Goal: Task Accomplishment & Management: Use online tool/utility

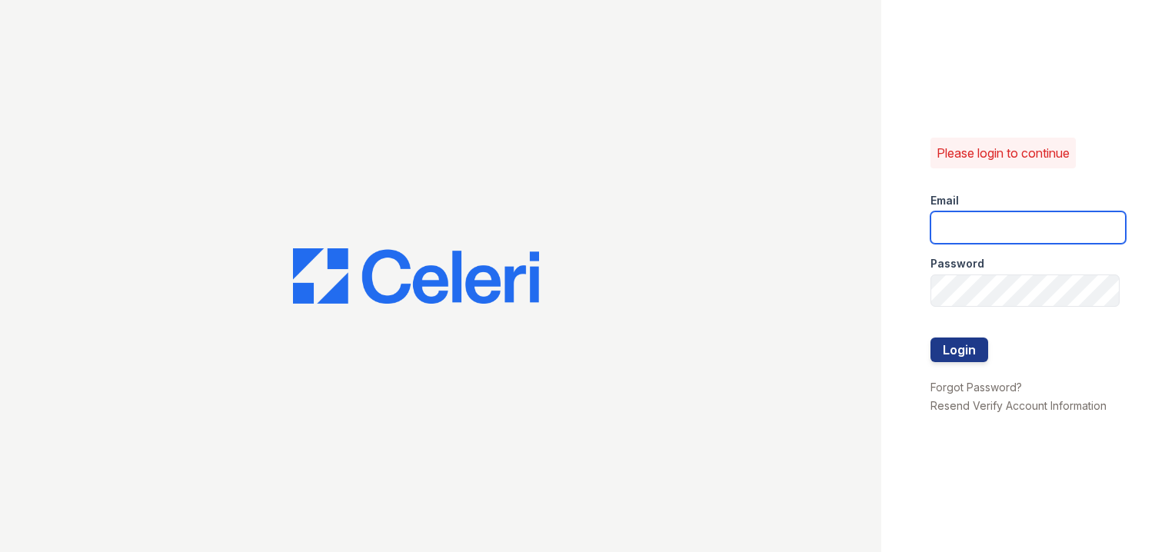
type input "[EMAIL_ADDRESS][DOMAIN_NAME]"
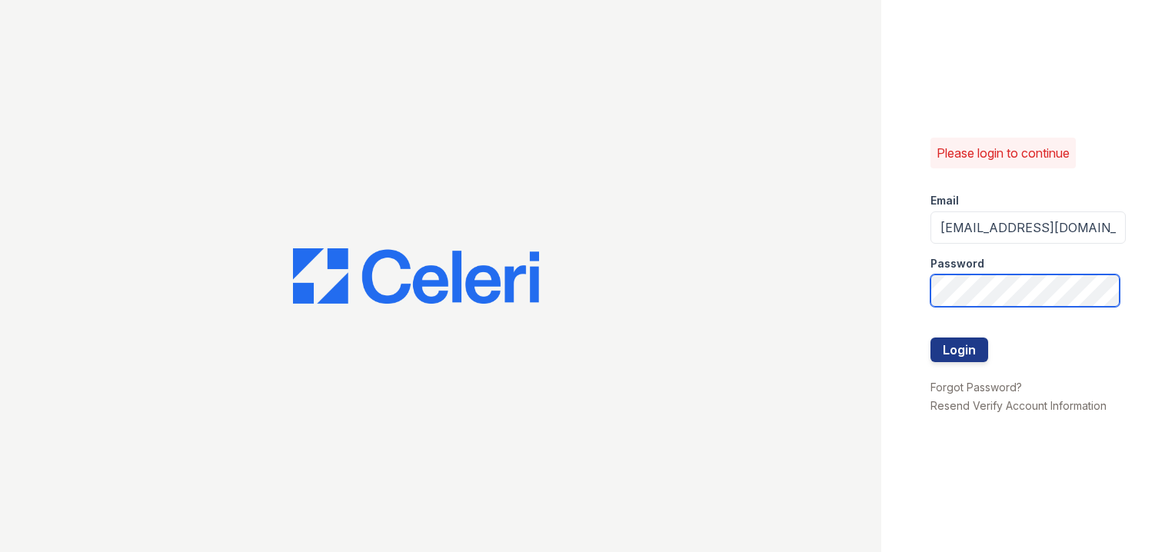
click at [787, 286] on div "Please login to continue Email [EMAIL_ADDRESS][DOMAIN_NAME] Password Login Forg…" at bounding box center [587, 276] width 1175 height 552
click at [603, 263] on div "Please login to continue Email [EMAIL_ADDRESS][DOMAIN_NAME] Password Login Forg…" at bounding box center [587, 276] width 1175 height 552
click at [930, 337] on button "Login" at bounding box center [959, 349] width 58 height 25
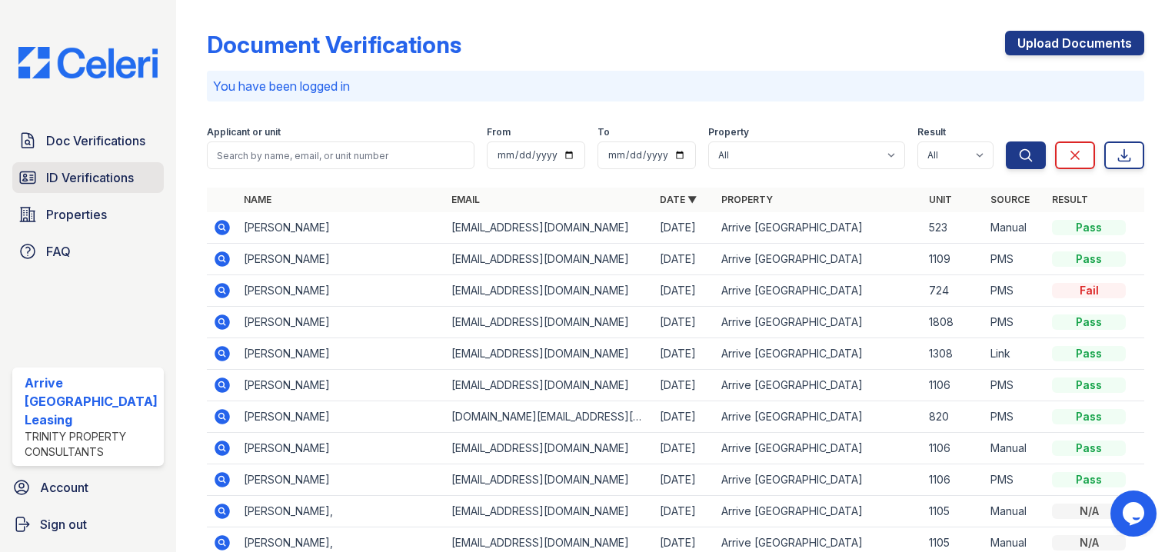
click at [67, 167] on link "ID Verifications" at bounding box center [87, 177] width 151 height 31
